Goal: Transaction & Acquisition: Obtain resource

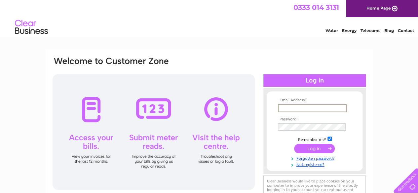
click at [308, 106] on input "text" at bounding box center [312, 109] width 69 height 8
type input "mantonvillagehalltreasurer@gmail.com"
click at [294, 145] on input "submit" at bounding box center [314, 149] width 41 height 9
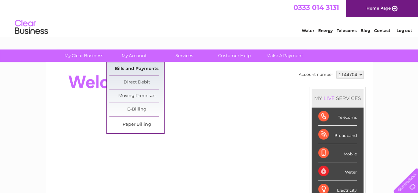
click at [134, 66] on link "Bills and Payments" at bounding box center [136, 69] width 55 height 13
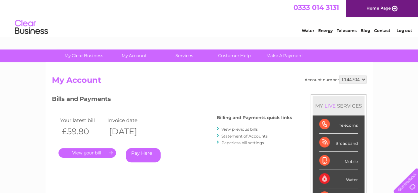
click at [112, 152] on link "." at bounding box center [88, 153] width 58 height 10
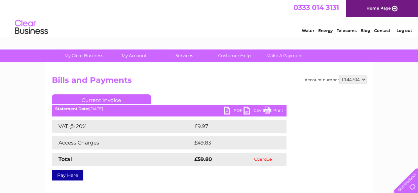
click at [230, 110] on link "PDF" at bounding box center [234, 112] width 20 height 10
click at [402, 30] on link "Log out" at bounding box center [405, 30] width 16 height 5
